Goal: Information Seeking & Learning: Learn about a topic

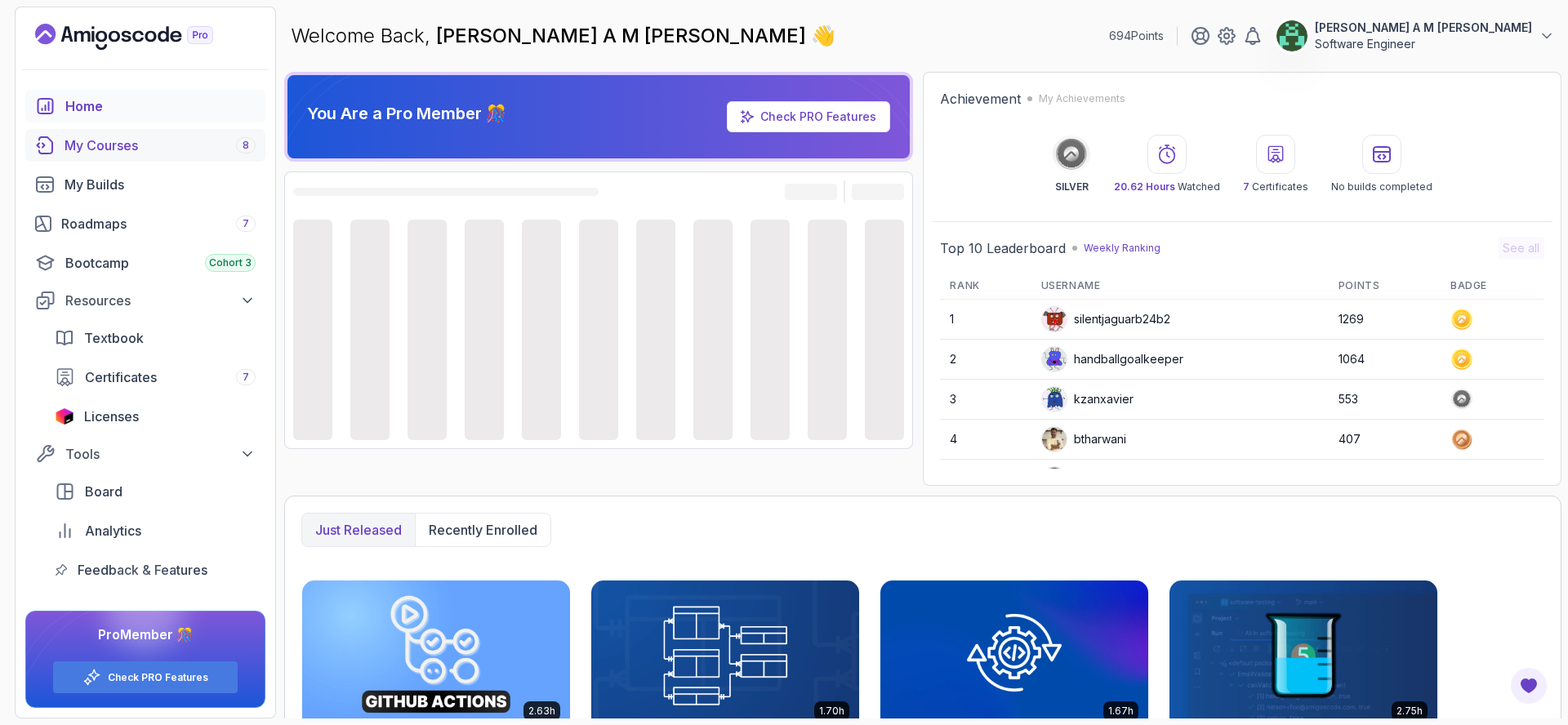
click at [173, 145] on div "My Courses 8" at bounding box center [160, 145] width 192 height 20
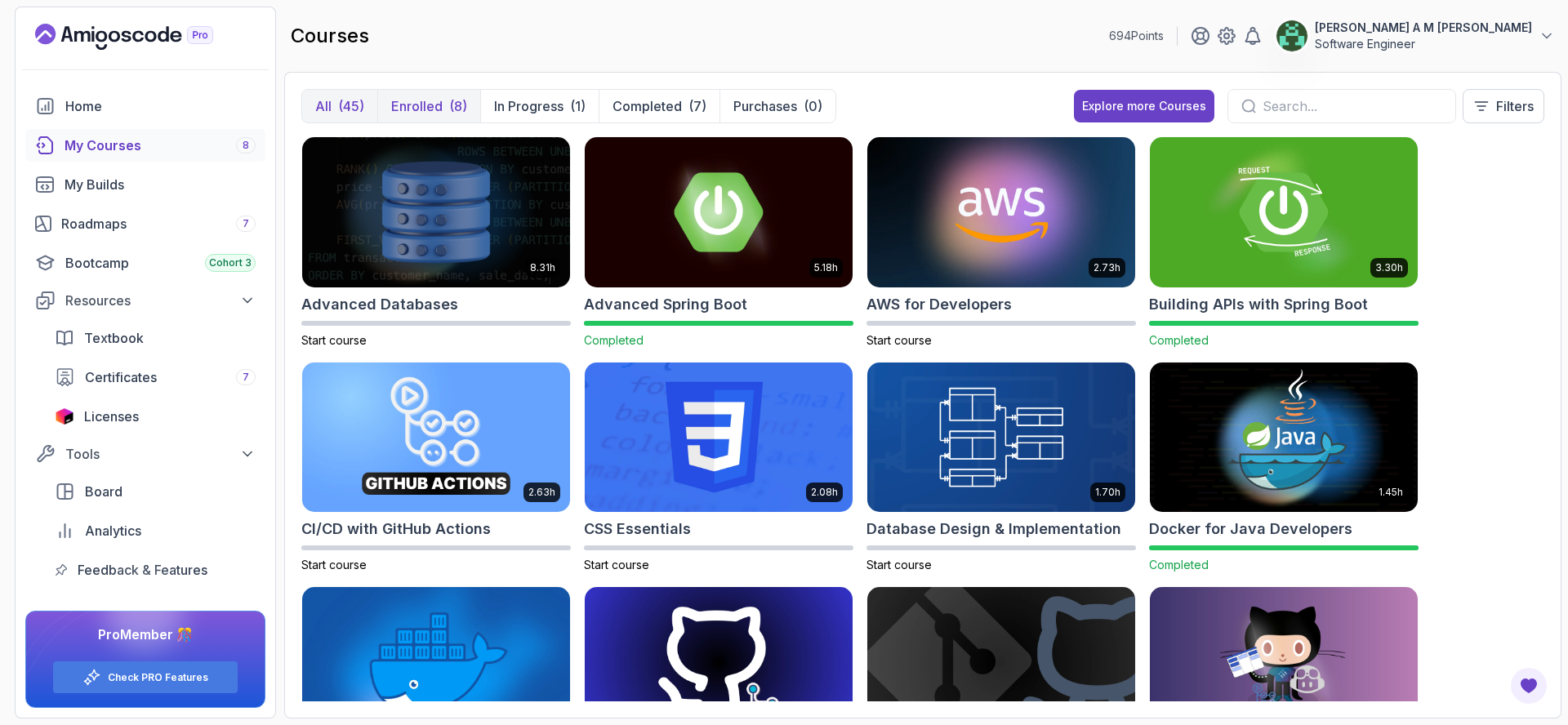
click at [455, 105] on div "(8)" at bounding box center [458, 106] width 18 height 20
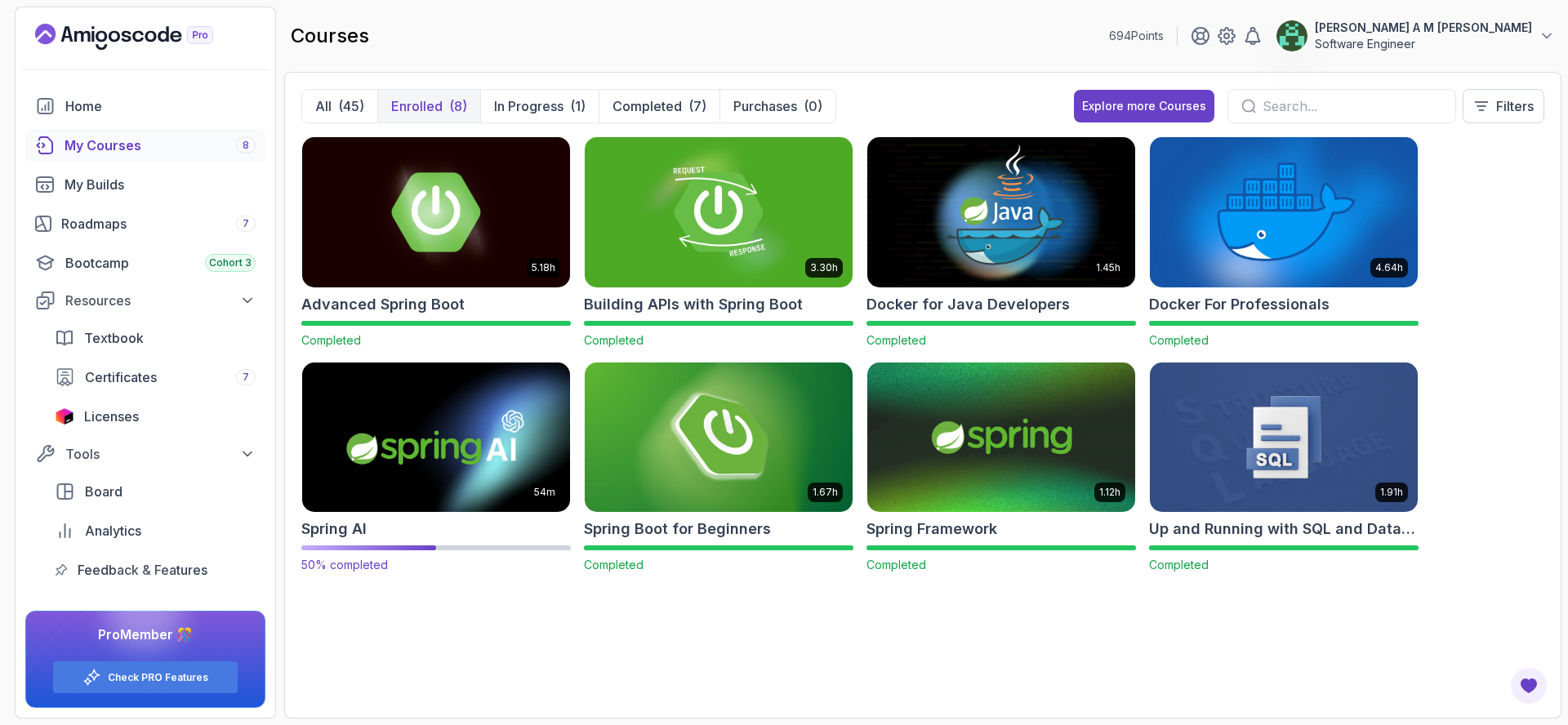
click at [530, 460] on img at bounding box center [436, 436] width 281 height 157
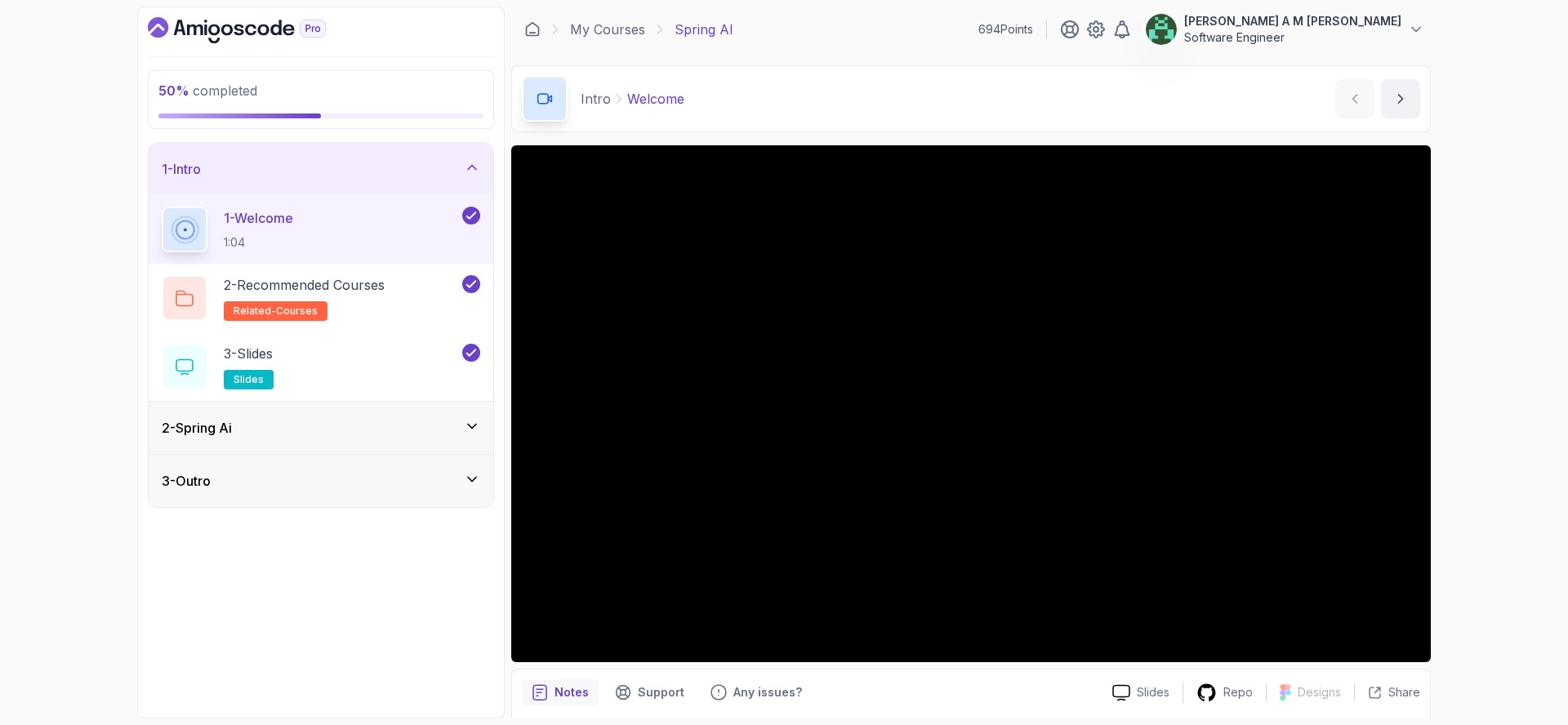
click at [403, 426] on div "2 - Spring Ai" at bounding box center [321, 428] width 318 height 20
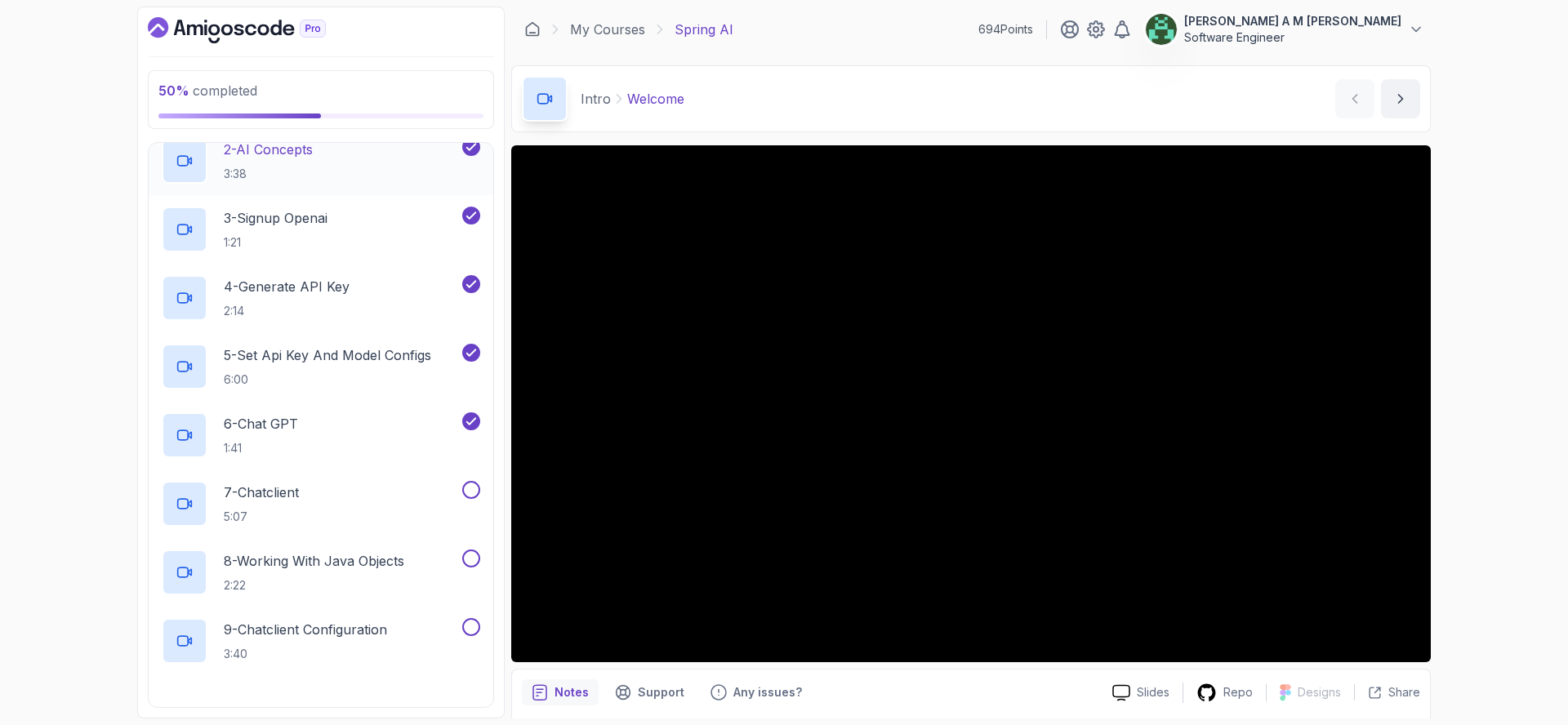
scroll to position [201, 0]
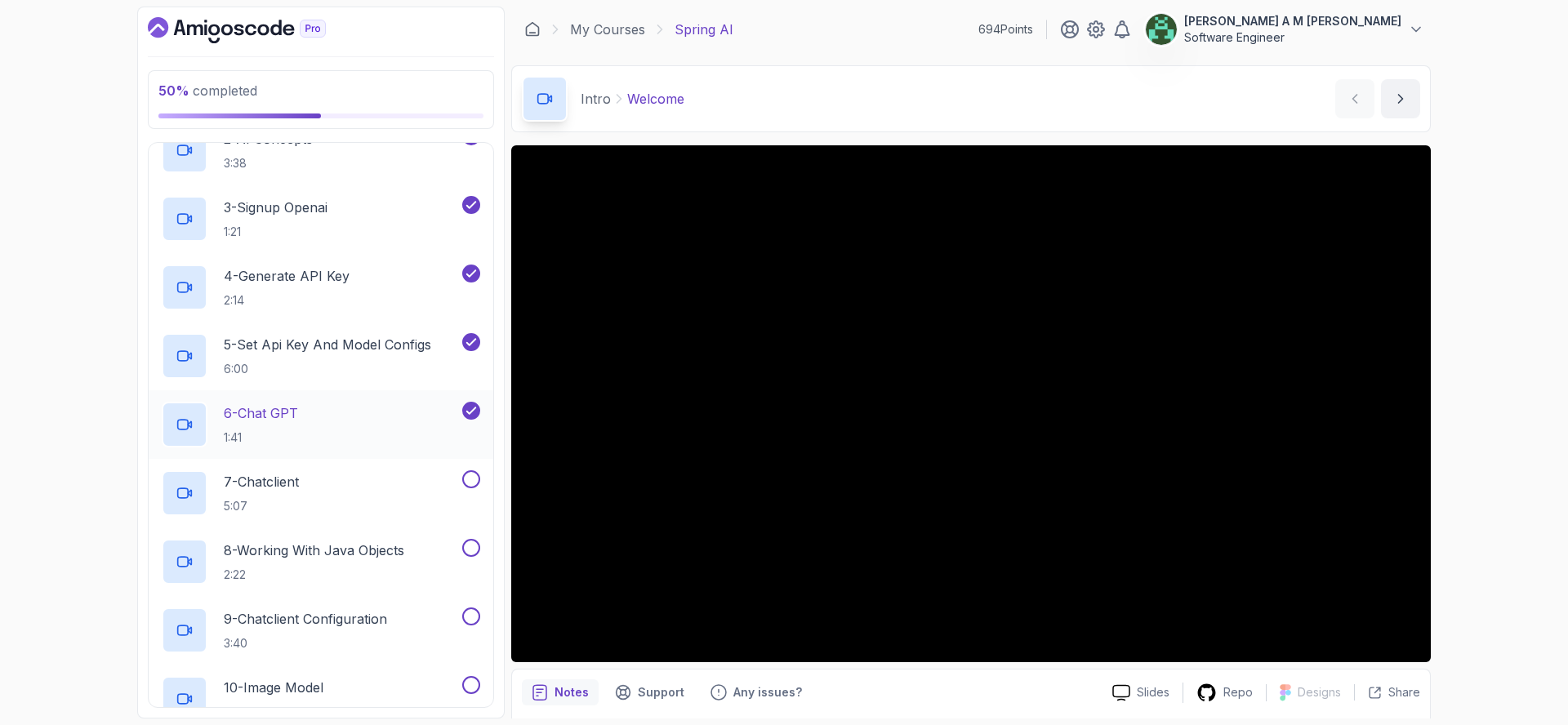
click at [397, 408] on div "6 - Chat GPT 1:41" at bounding box center [311, 425] width 297 height 46
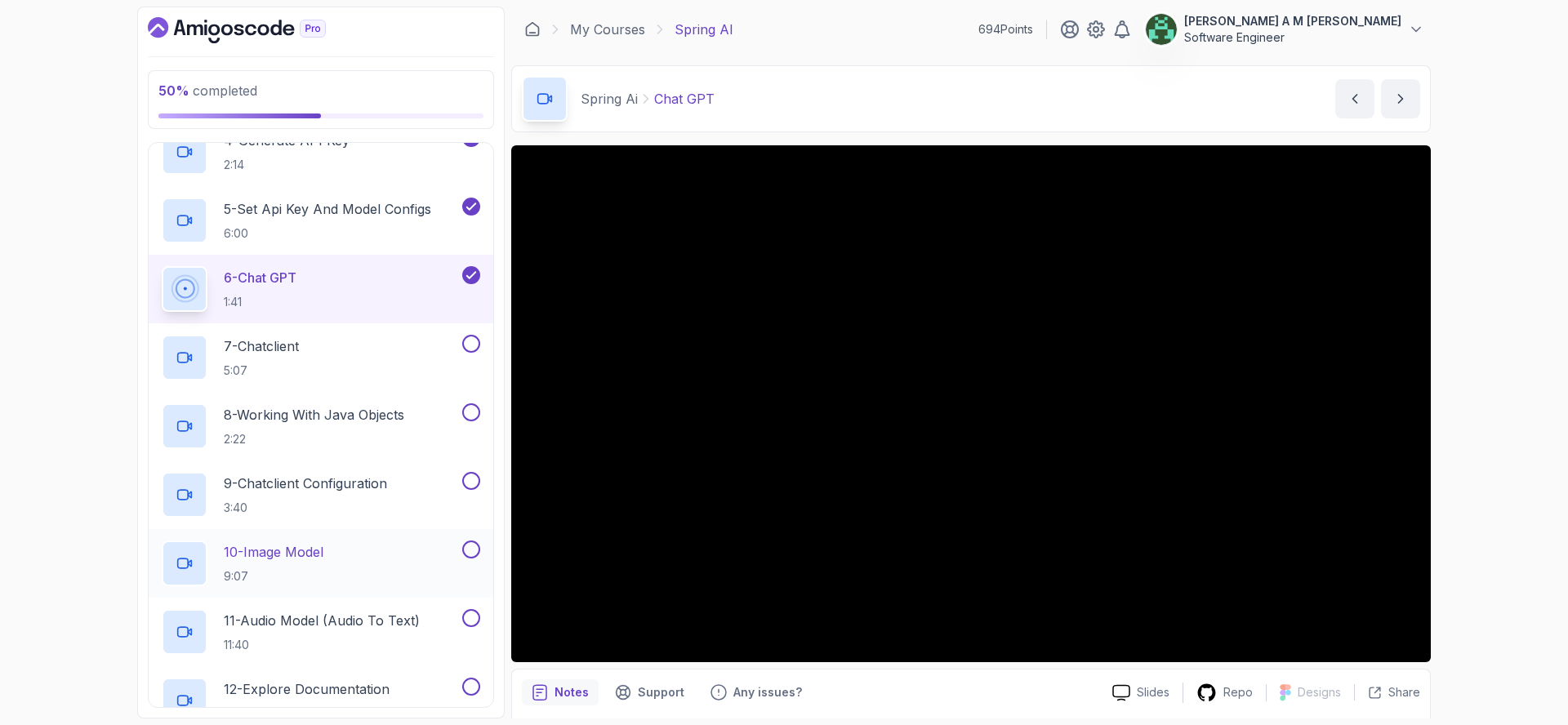
scroll to position [318, 0]
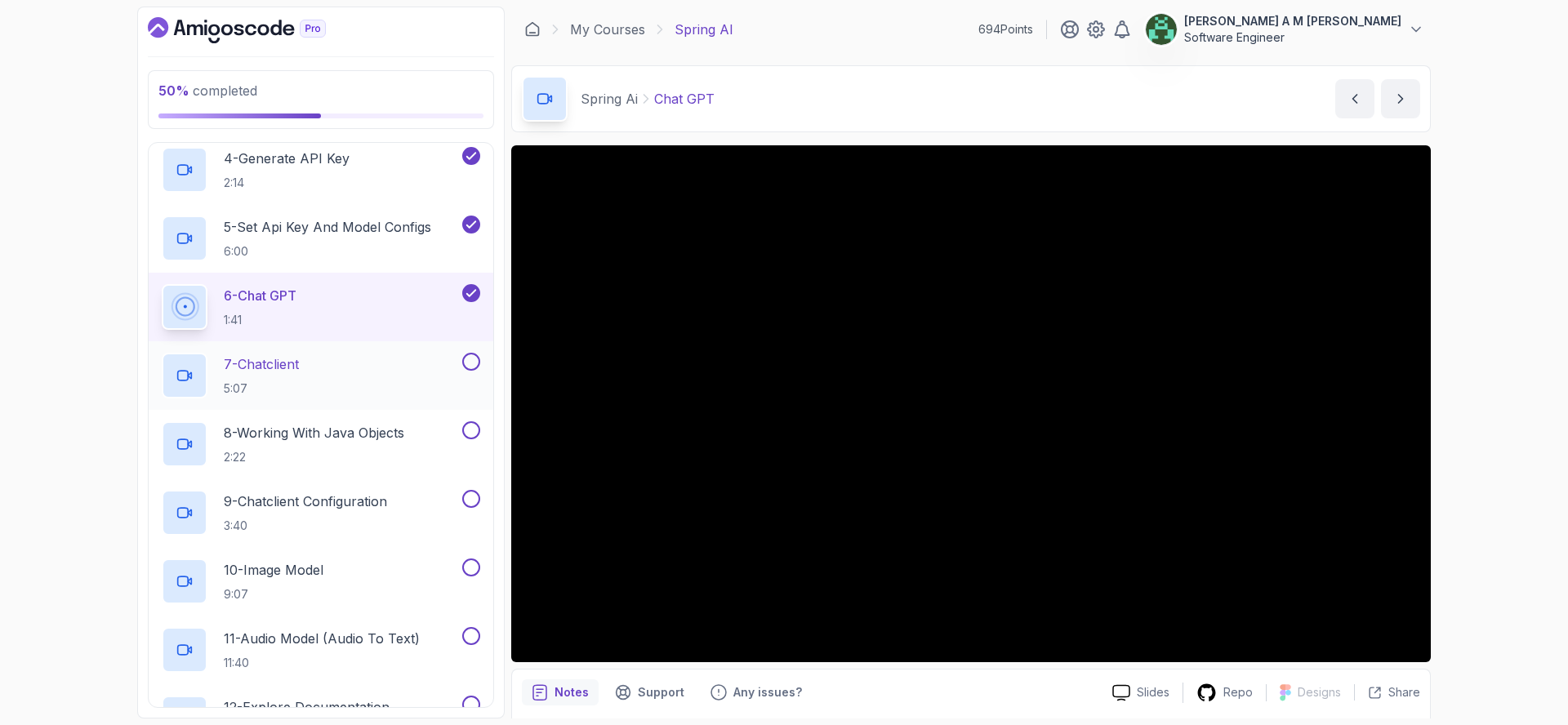
click at [364, 375] on div "7 - Chatclient 5:07" at bounding box center [311, 375] width 297 height 46
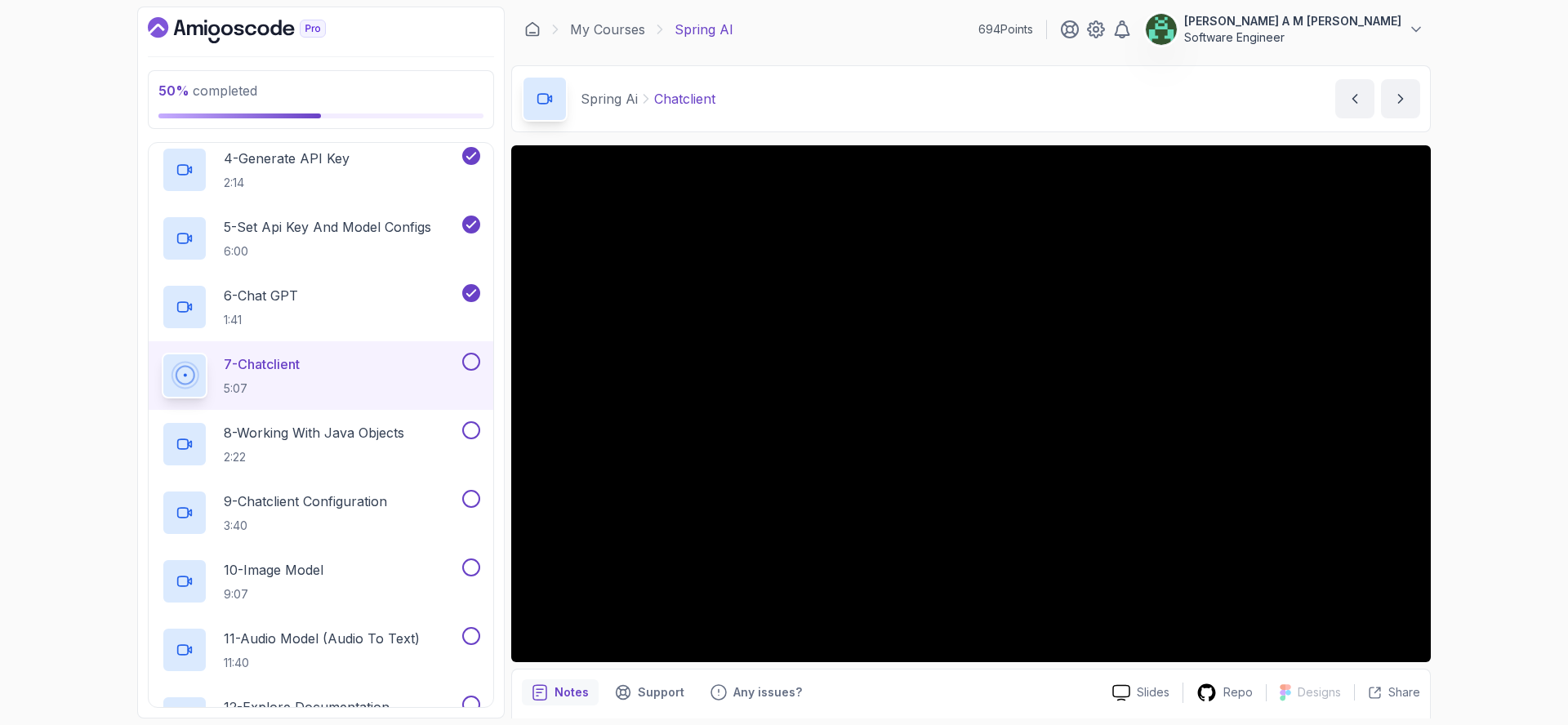
click at [469, 361] on button at bounding box center [471, 361] width 18 height 18
click at [386, 430] on p "8 - Working With Java Objects" at bounding box center [314, 433] width 180 height 20
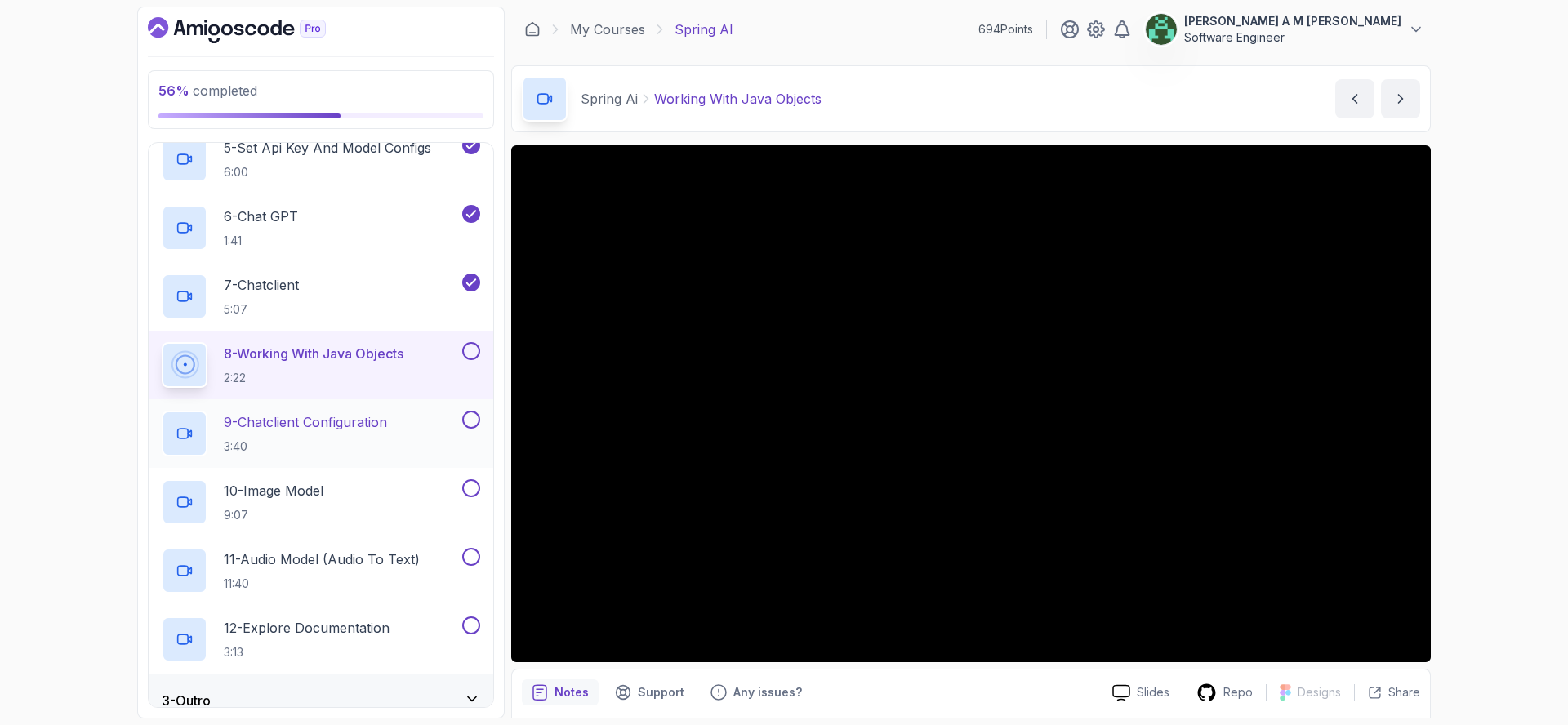
scroll to position [416, 0]
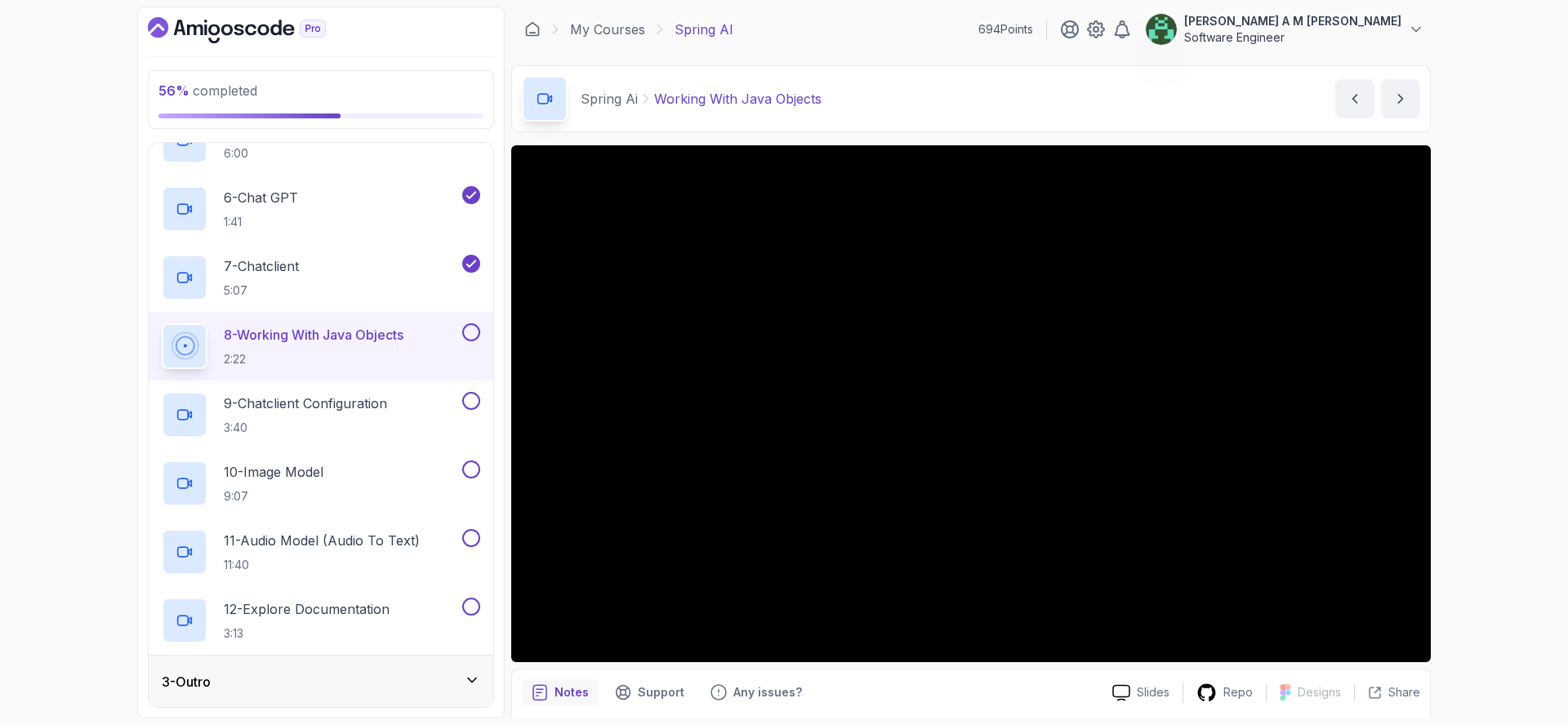
click at [469, 327] on button at bounding box center [471, 332] width 18 height 18
click at [402, 415] on div "9 - Chatclient Configuration 3:40" at bounding box center [311, 414] width 297 height 46
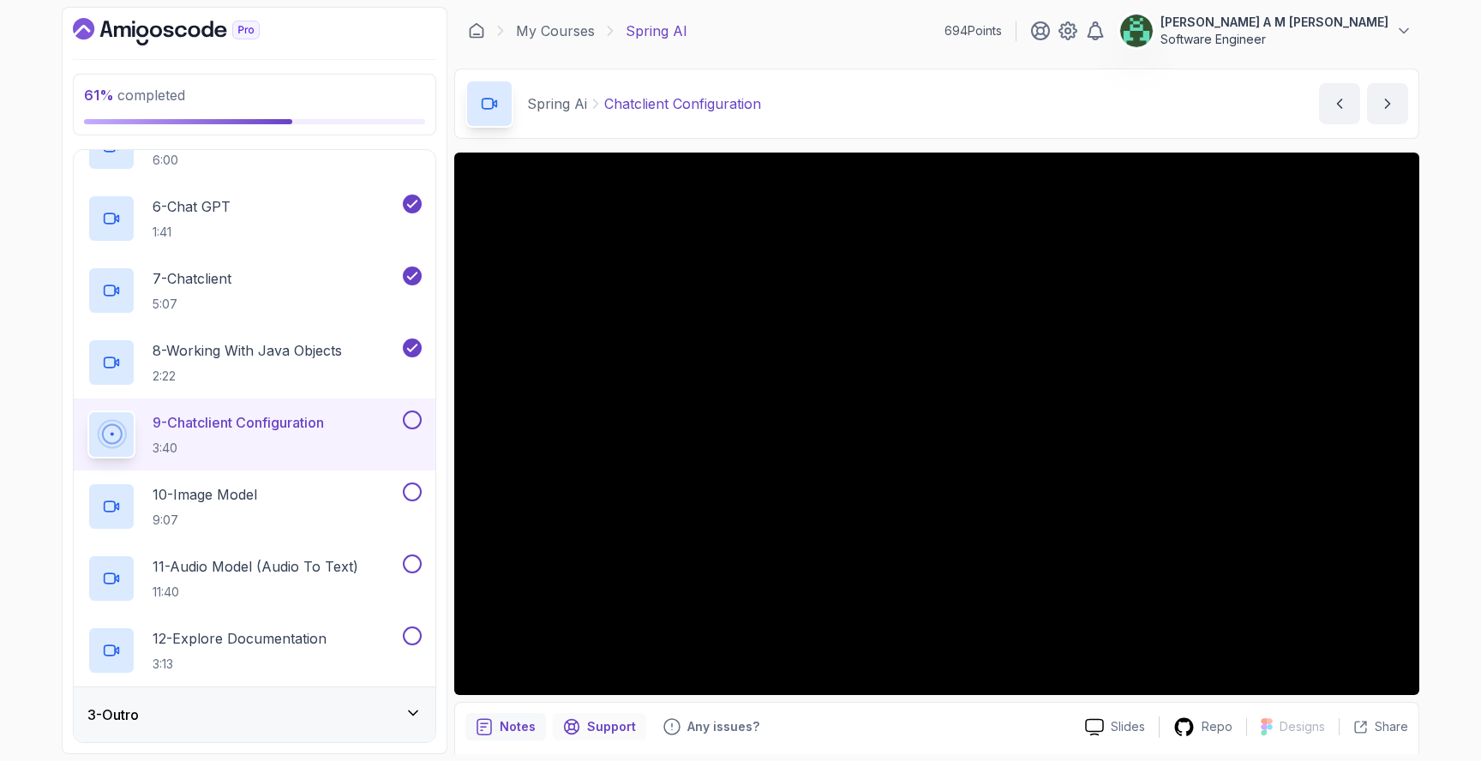
scroll to position [437, 0]
